Goal: Task Accomplishment & Management: Manage account settings

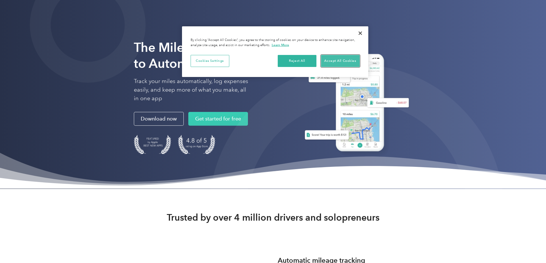
click at [346, 62] on button "Accept All Cookies" at bounding box center [340, 61] width 39 height 12
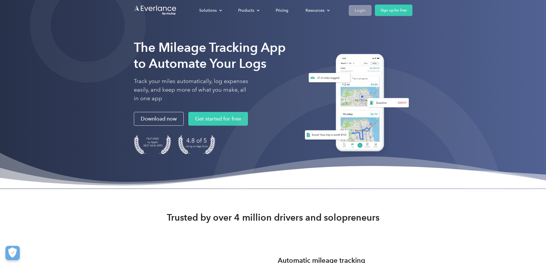
click at [366, 12] on div "Login" at bounding box center [360, 10] width 11 height 7
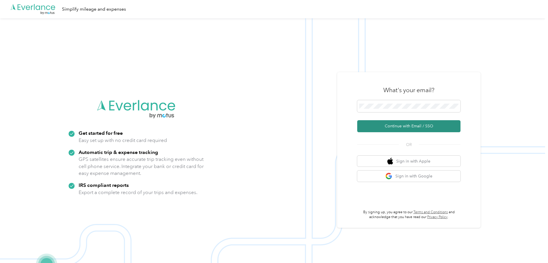
click at [397, 127] on button "Continue with Email / SSO" at bounding box center [408, 126] width 103 height 12
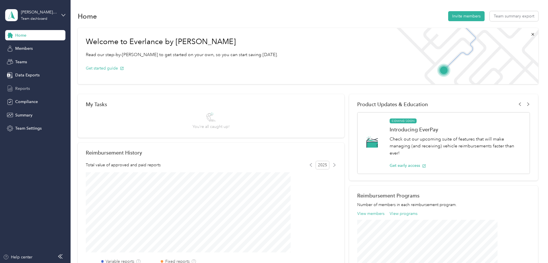
click at [25, 88] on span "Reports" at bounding box center [22, 89] width 15 height 6
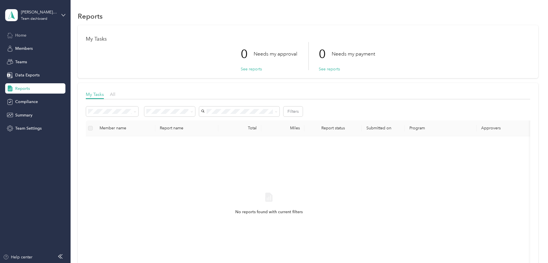
click at [22, 34] on span "Home" at bounding box center [20, 35] width 11 height 6
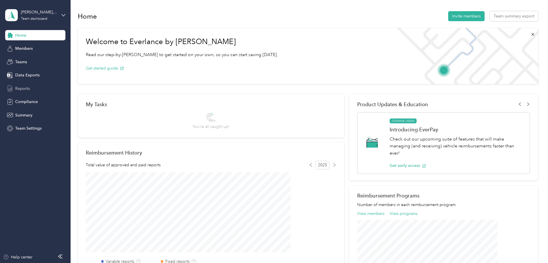
click at [22, 88] on span "Reports" at bounding box center [22, 89] width 15 height 6
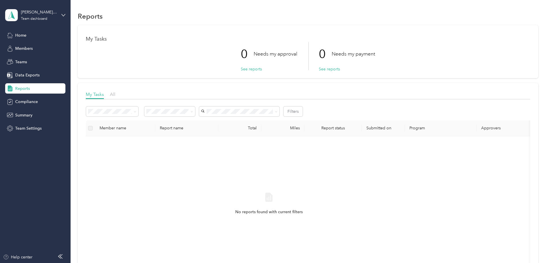
click at [64, 12] on div "[PERSON_NAME][EMAIL_ADDRESS][PERSON_NAME][DOMAIN_NAME] Team dashboard" at bounding box center [35, 15] width 60 height 20
click at [38, 63] on div "Personal dashboard" at bounding box center [97, 60] width 177 height 10
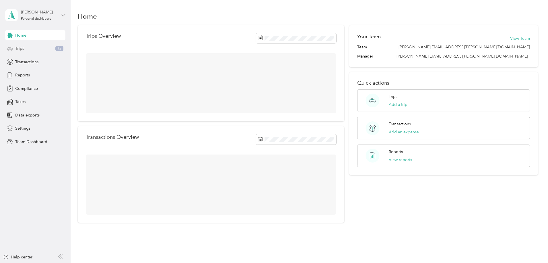
click at [26, 48] on div "Trips 12" at bounding box center [35, 49] width 60 height 10
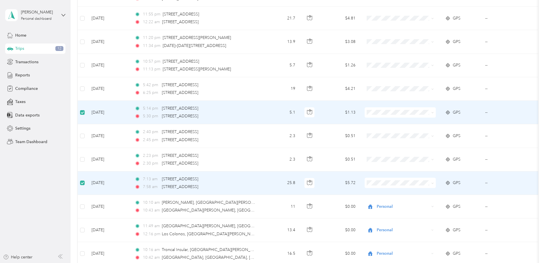
scroll to position [171, 0]
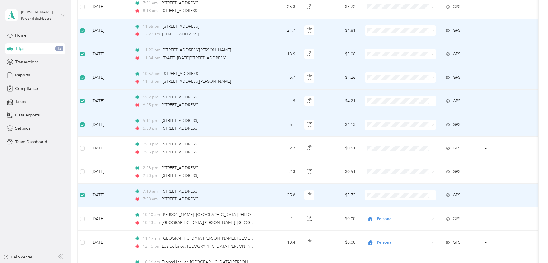
drag, startPoint x: 120, startPoint y: 33, endPoint x: 105, endPoint y: 34, distance: 15.2
click at [105, 34] on div "8,100.9 mi Work 4,891.2 mi Personal 179.5 mi Unclassified $1,800.43 Value Class…" at bounding box center [308, 204] width 460 height 701
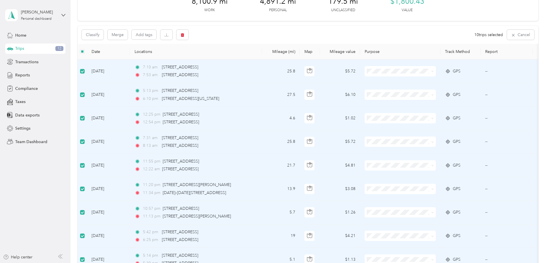
scroll to position [0, 0]
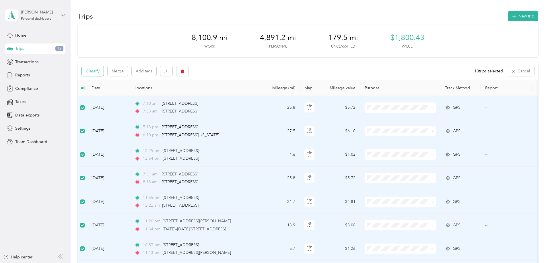
click at [103, 71] on button "Classify" at bounding box center [93, 71] width 22 height 10
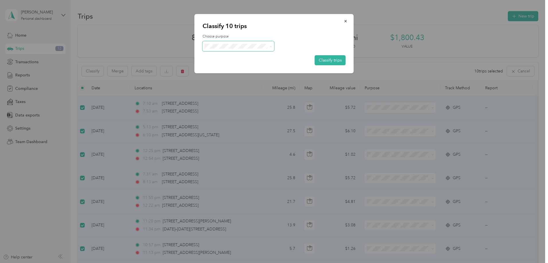
click at [234, 42] on span at bounding box center [238, 46] width 72 height 10
click at [229, 57] on span "Convergint Technologies" at bounding box center [242, 57] width 53 height 6
click at [329, 58] on button "Classify trips" at bounding box center [329, 60] width 31 height 10
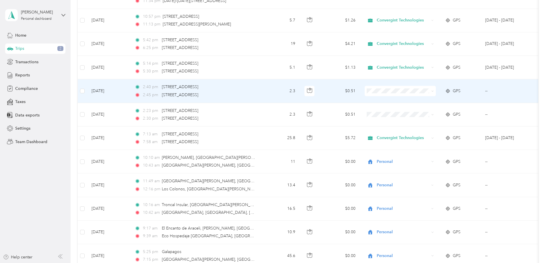
scroll to position [229, 0]
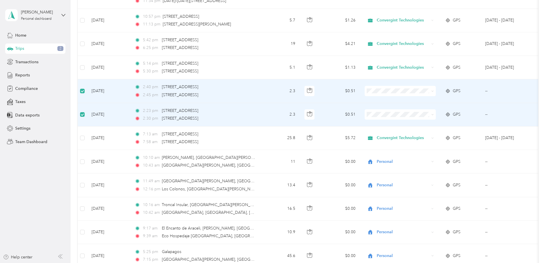
click at [435, 92] on span at bounding box center [399, 91] width 71 height 10
click at [433, 92] on icon at bounding box center [432, 91] width 3 height 3
click at [430, 114] on li "Personal" at bounding box center [438, 112] width 71 height 10
click at [433, 116] on icon at bounding box center [432, 115] width 3 height 3
click at [426, 135] on span "Personal" at bounding box center [443, 135] width 53 height 6
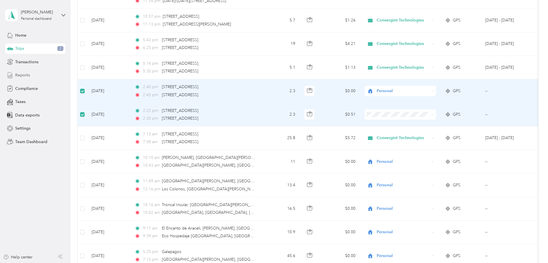
click at [25, 76] on span "Reports" at bounding box center [22, 75] width 15 height 6
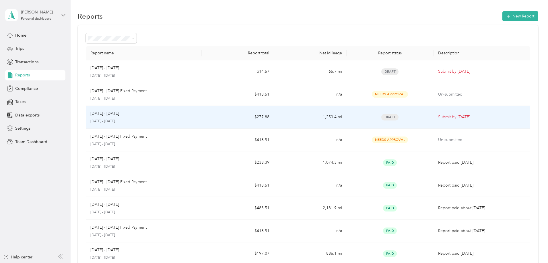
click at [381, 118] on span "Draft" at bounding box center [389, 117] width 17 height 7
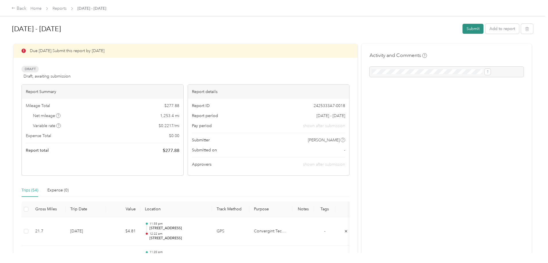
click at [462, 29] on button "Submit" at bounding box center [472, 29] width 21 height 10
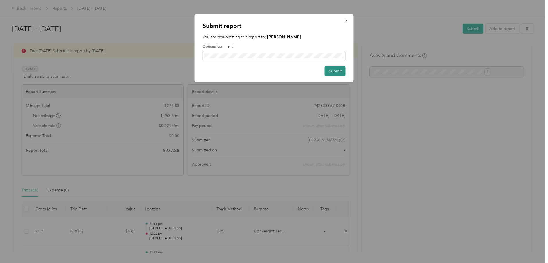
click at [339, 70] on button "Submit" at bounding box center [335, 71] width 21 height 10
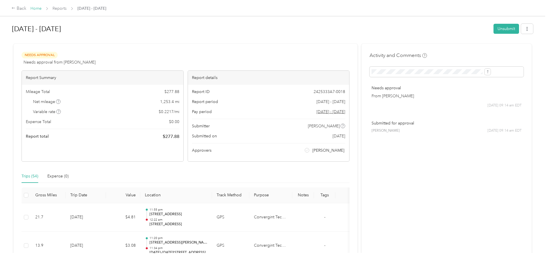
click at [42, 9] on link "Home" at bounding box center [35, 8] width 11 height 5
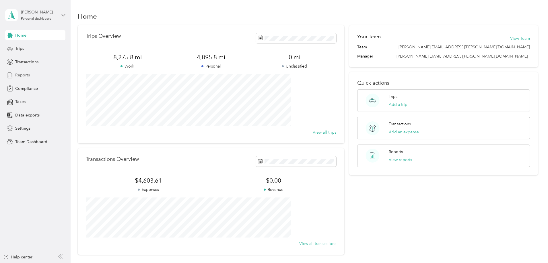
click at [20, 73] on span "Reports" at bounding box center [22, 75] width 15 height 6
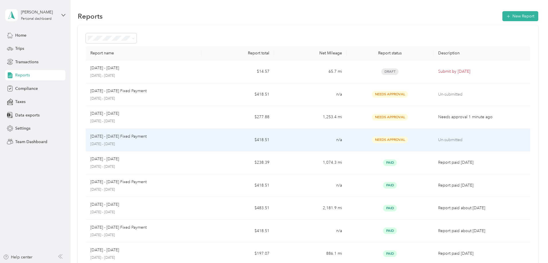
click at [380, 140] on span "Needs Approval" at bounding box center [390, 140] width 36 height 7
